Goal: Transaction & Acquisition: Purchase product/service

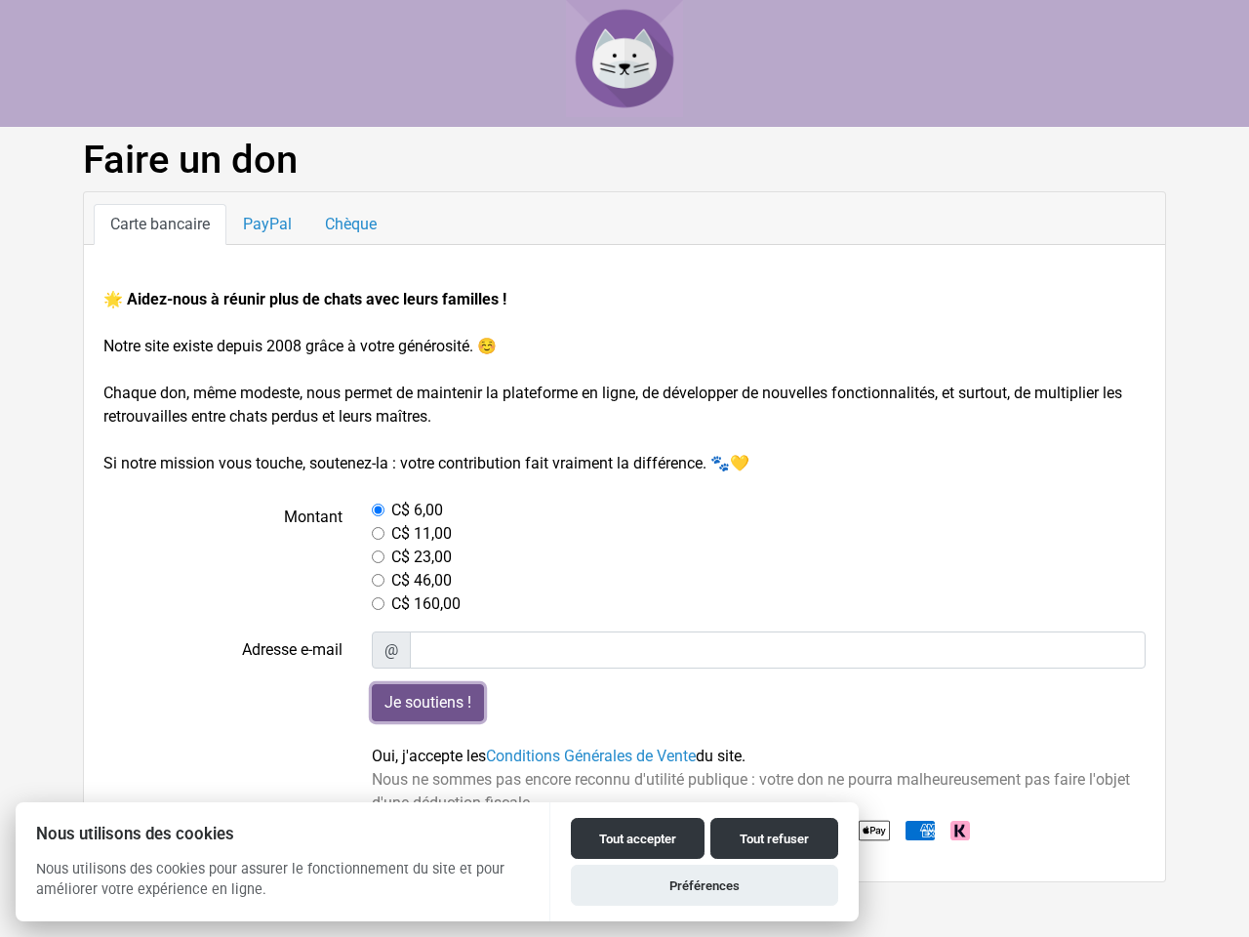
click at [427, 702] on input "Je soutiens !" at bounding box center [428, 702] width 112 height 37
click at [637, 838] on button "Tout accepter" at bounding box center [638, 838] width 134 height 41
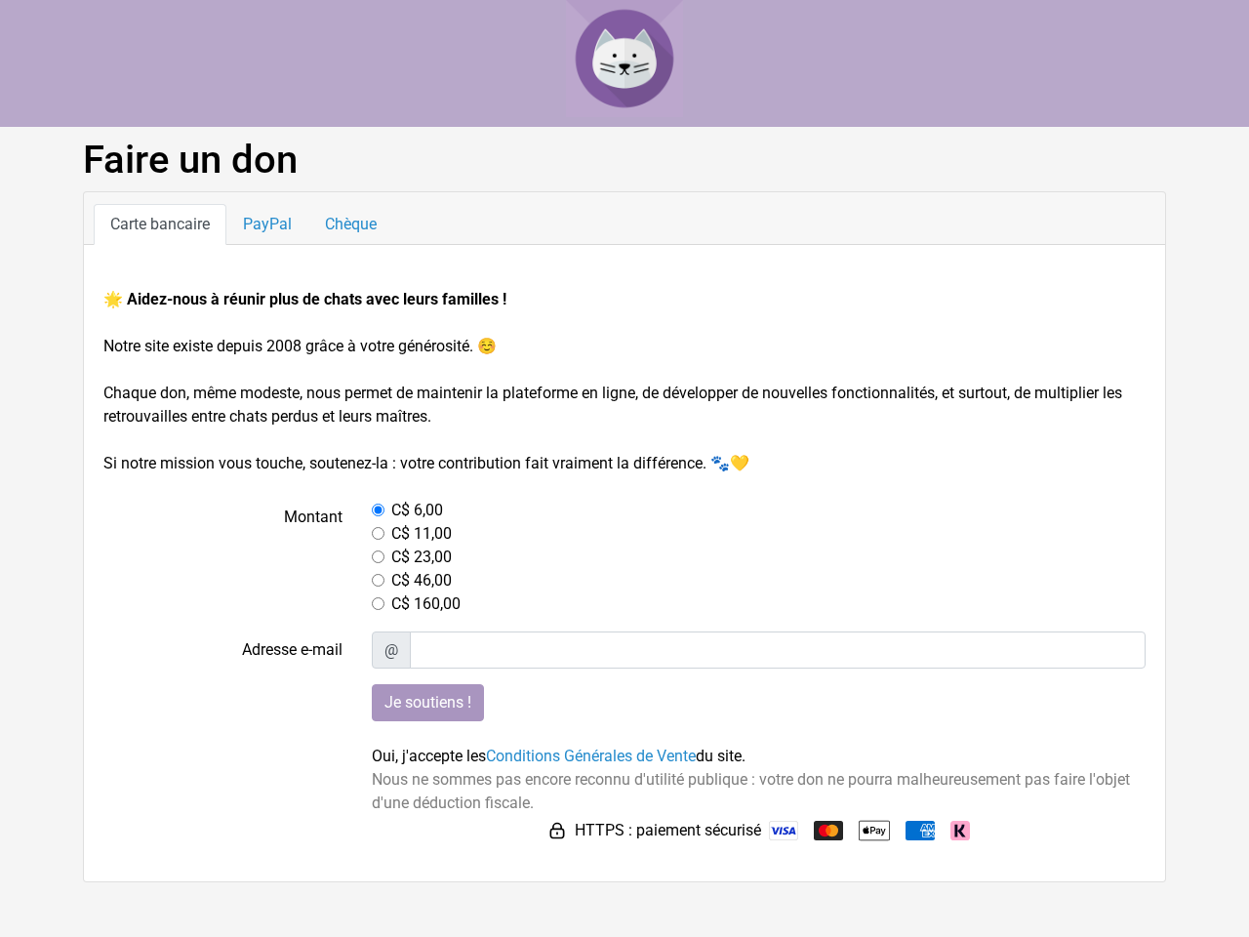
click at [774, 843] on button "Tout refuser" at bounding box center [774, 863] width 128 height 41
click at [704, 882] on html "Faire un don Carte bancaire PayPal Chèque 🌟 Aidez-nous à réunir plus de chats a…" at bounding box center [624, 441] width 1249 height 882
